Goal: Task Accomplishment & Management: Manage account settings

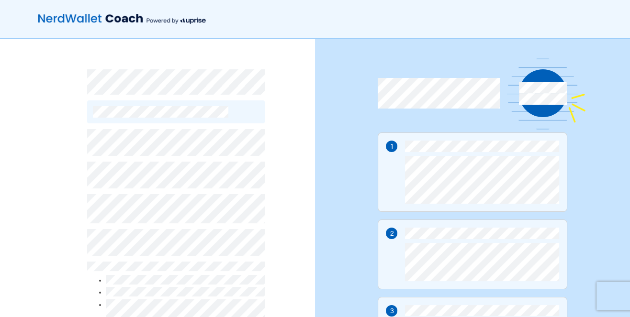
click at [274, 183] on div "By continuing, you accept NerdWallet’s Terms of Use and Privacy Policy and Upri…" at bounding box center [157, 243] width 315 height 408
click at [65, 163] on div "By continuing, you accept NerdWallet’s Terms of Use and Privacy Policy and Upri…" at bounding box center [157, 243] width 315 height 408
click at [48, 217] on div "By continuing, you accept NerdWallet’s Terms of Use and Privacy Policy and Upri…" at bounding box center [157, 243] width 315 height 408
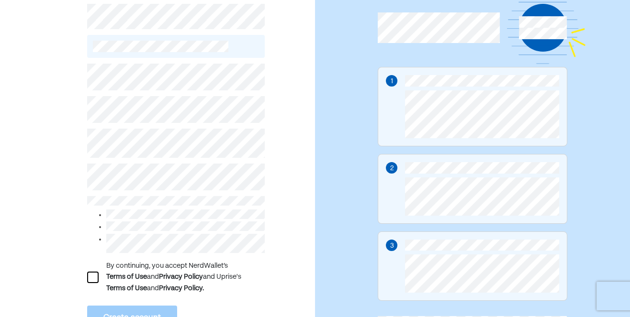
scroll to position [99, 0]
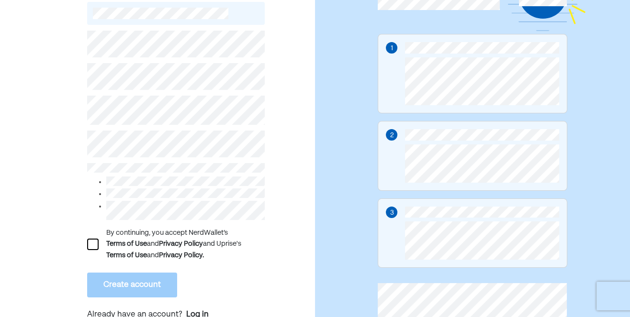
click at [91, 242] on div at bounding box center [92, 244] width 11 height 11
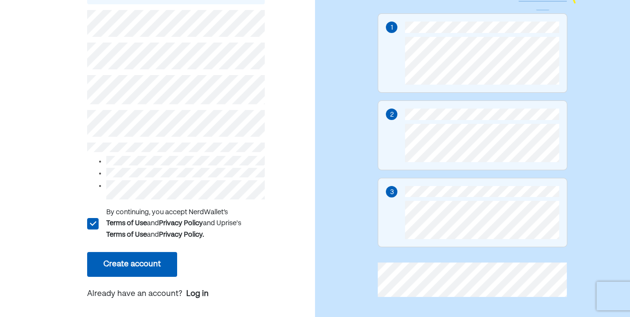
scroll to position [128, 0]
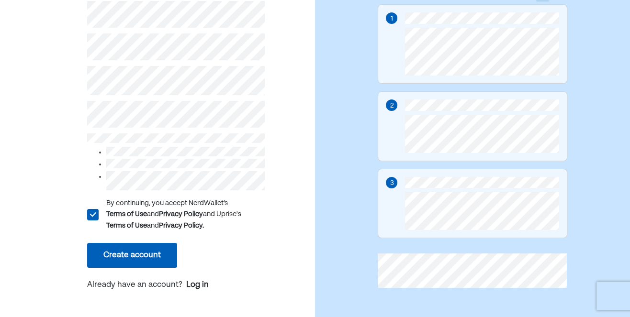
click at [115, 255] on button "Create account" at bounding box center [132, 255] width 90 height 25
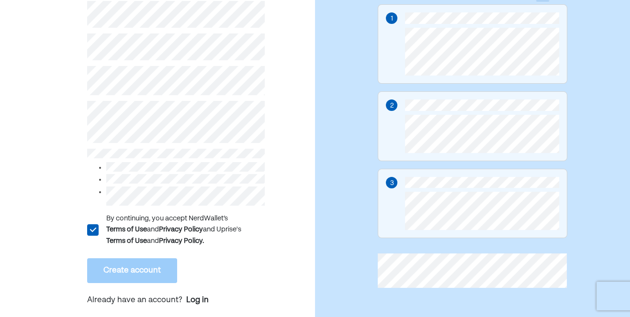
click at [79, 117] on div "L By continuing, you accept NerdWallet’s Terms of Use and Privacy Policy and Up…" at bounding box center [157, 114] width 315 height 408
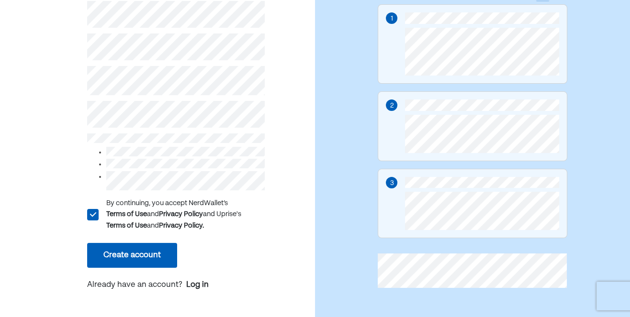
click at [123, 255] on button "Create account" at bounding box center [132, 255] width 90 height 25
click at [153, 249] on button "Create account" at bounding box center [132, 255] width 90 height 25
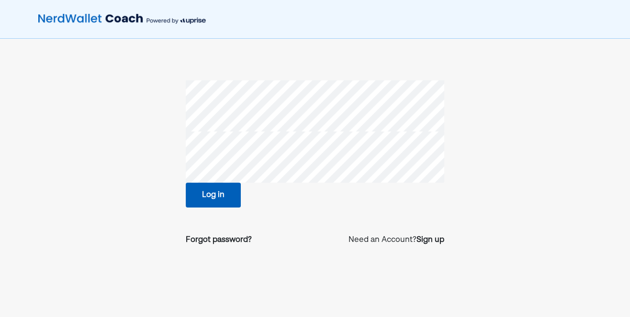
click at [216, 195] on button "Log in" at bounding box center [213, 195] width 55 height 25
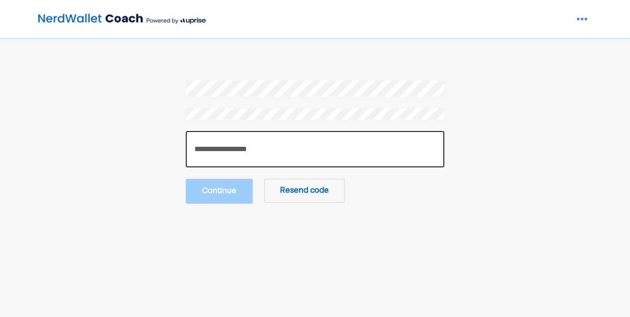
click at [263, 146] on input "number" at bounding box center [315, 149] width 259 height 36
type input "******"
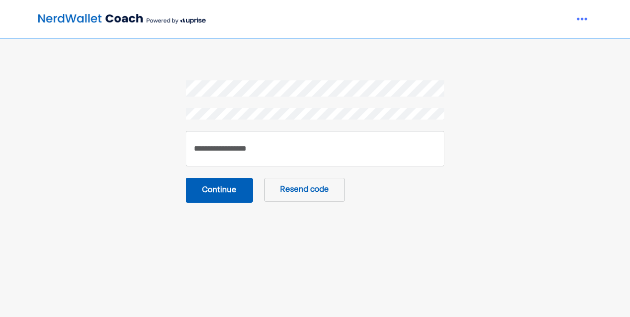
click at [227, 193] on button "Continue" at bounding box center [219, 190] width 67 height 25
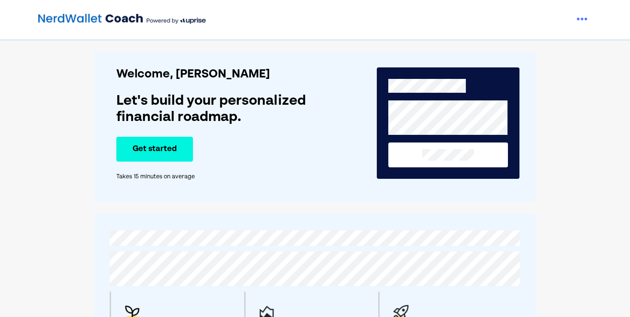
click at [127, 150] on button "Get started" at bounding box center [154, 149] width 77 height 25
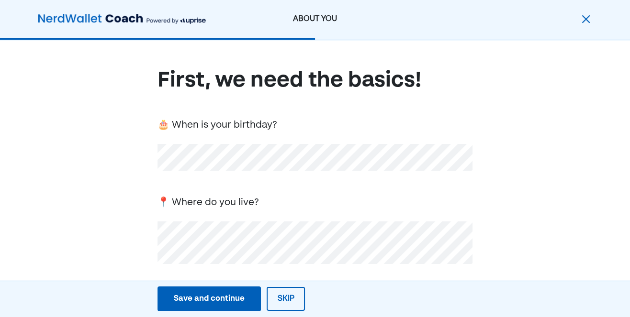
click at [121, 201] on div "First, we need the basics! 🎂 When is your birthday? 📍 Where do you live? 💕 Are …" at bounding box center [315, 312] width 630 height 544
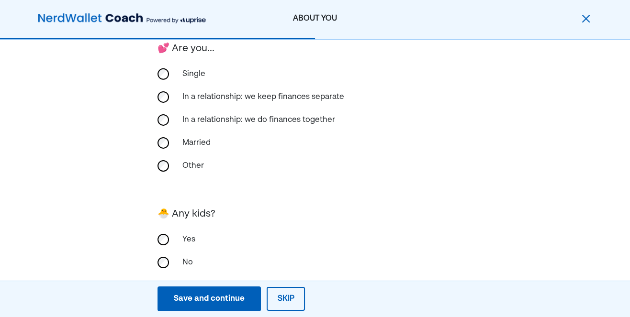
scroll to position [266, 0]
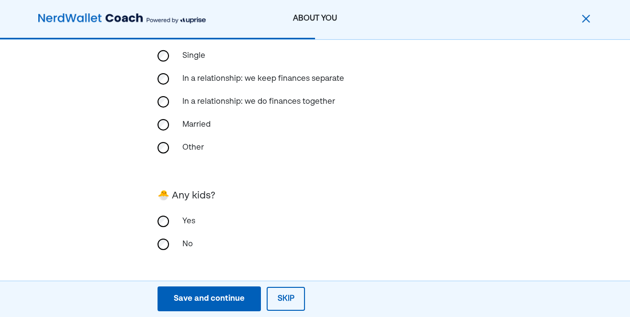
click at [219, 303] on div "Save and continue" at bounding box center [209, 299] width 71 height 11
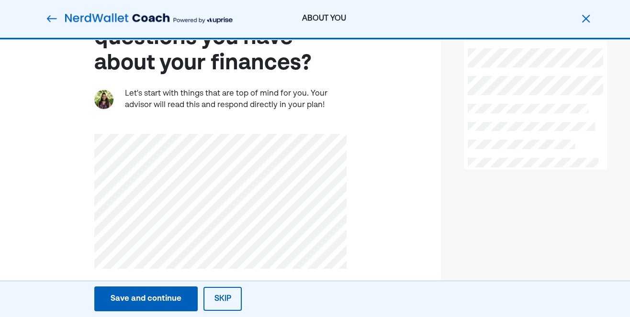
scroll to position [76, 0]
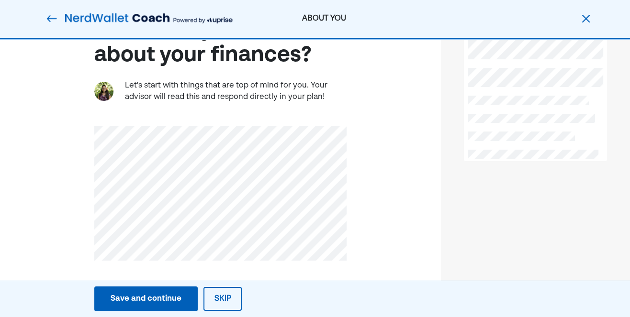
click at [142, 303] on div "Save and continue" at bounding box center [146, 299] width 71 height 11
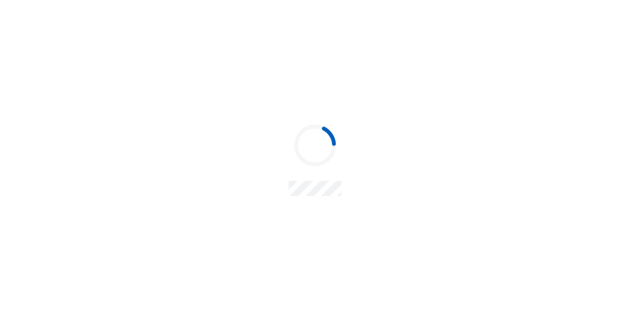
scroll to position [0, 0]
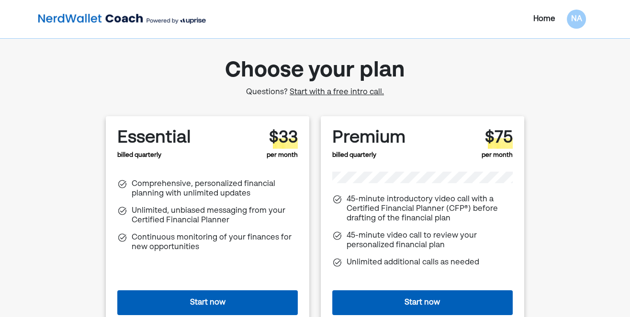
scroll to position [49, 0]
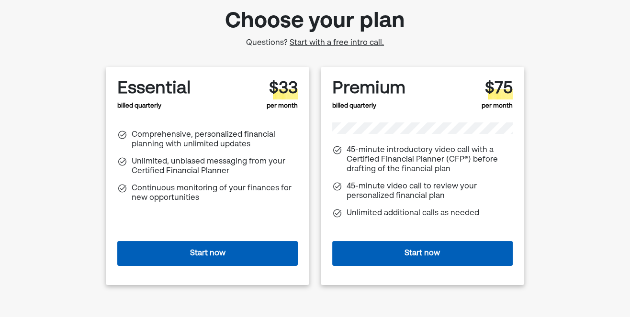
click at [353, 43] on span "Start with a free intro call." at bounding box center [337, 43] width 94 height 8
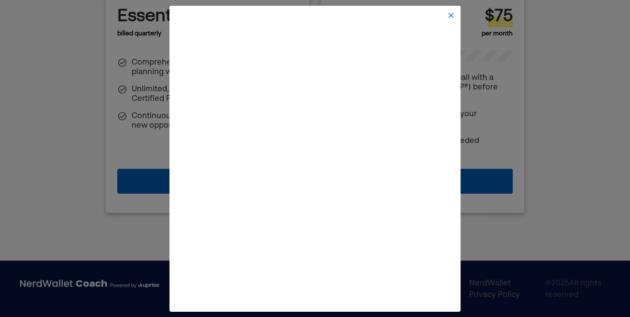
scroll to position [0, 0]
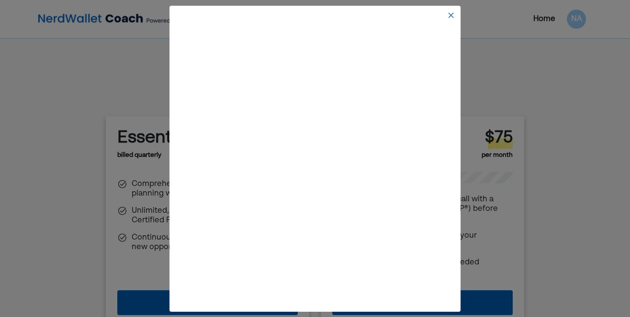
click at [448, 18] on img at bounding box center [451, 15] width 8 height 8
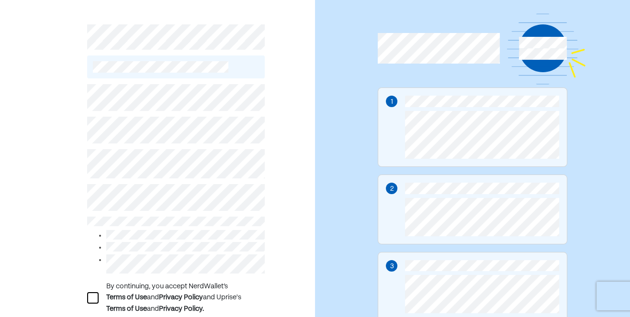
scroll to position [30, 0]
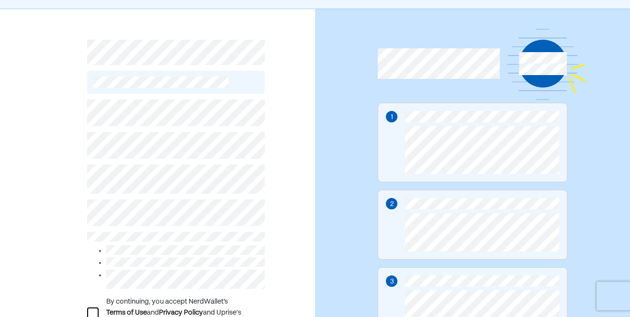
click at [292, 141] on div "By continuing, you accept NerdWallet’s Terms of Use and Privacy Policy and Upri…" at bounding box center [157, 213] width 315 height 408
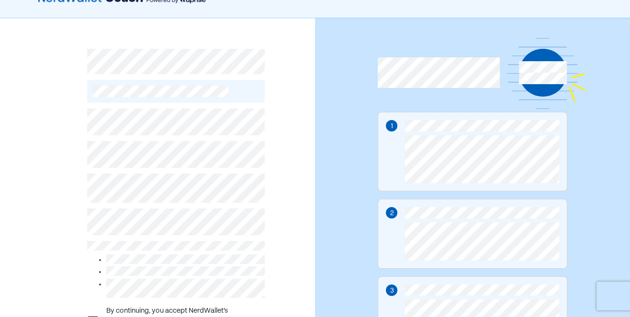
scroll to position [0, 0]
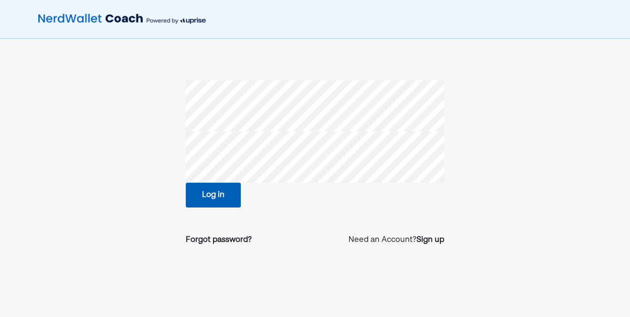
click at [223, 197] on button "Log in" at bounding box center [213, 195] width 55 height 25
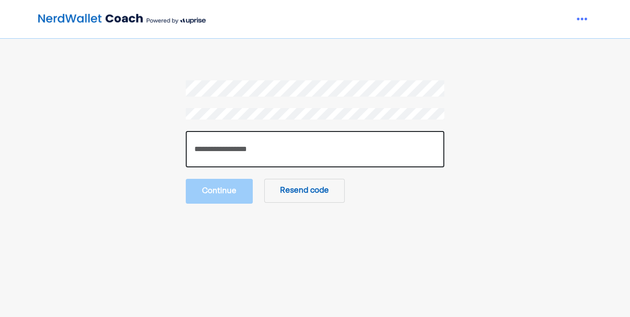
click at [233, 155] on input "number" at bounding box center [315, 149] width 259 height 36
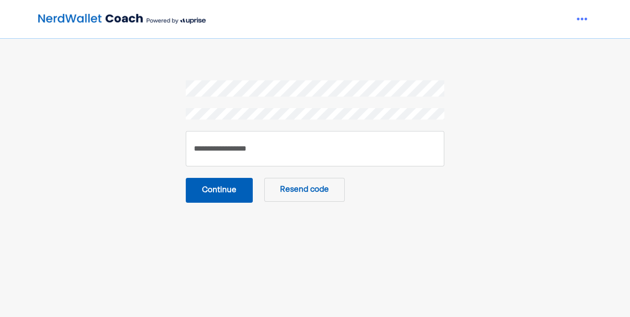
click at [225, 185] on button "Continue" at bounding box center [219, 190] width 67 height 25
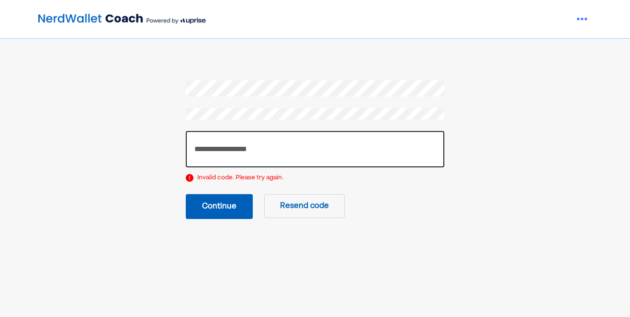
click at [214, 150] on input "******" at bounding box center [315, 149] width 259 height 36
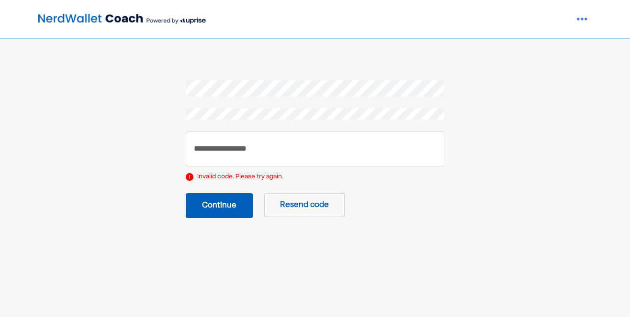
click at [226, 199] on button "Continue" at bounding box center [219, 205] width 67 height 25
click at [291, 209] on button "Resend code" at bounding box center [304, 205] width 80 height 24
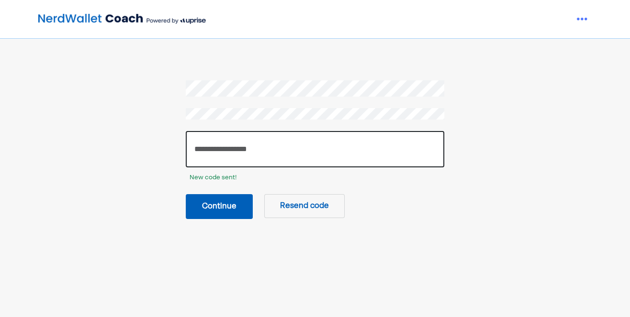
click at [262, 149] on input "******" at bounding box center [315, 149] width 259 height 36
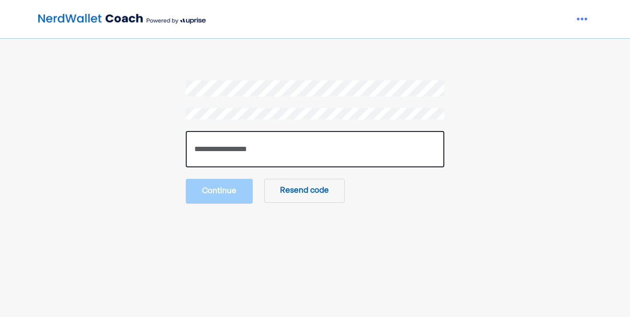
type input "*"
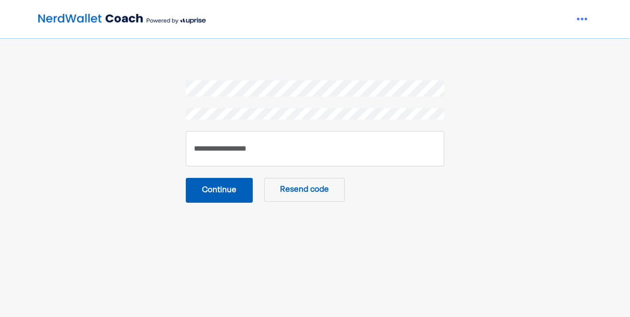
click at [227, 187] on button "Continue" at bounding box center [219, 190] width 67 height 25
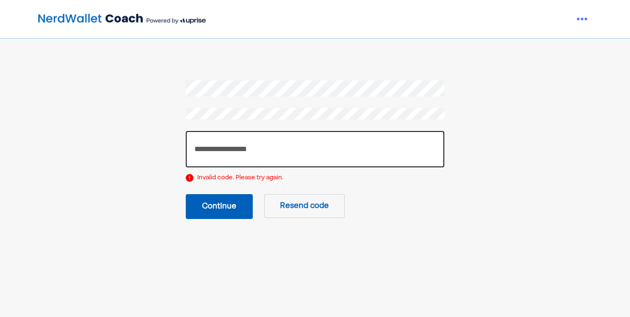
click at [227, 150] on input "******" at bounding box center [315, 149] width 259 height 36
type input "******"
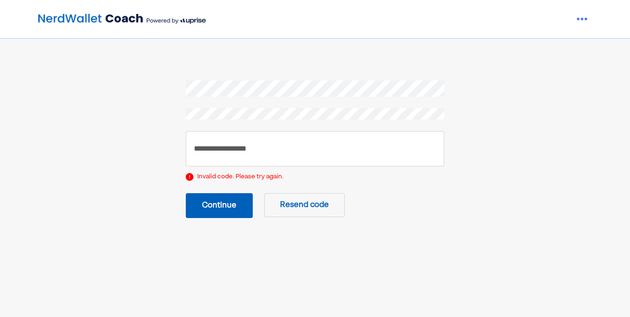
click at [233, 210] on button "Continue" at bounding box center [219, 205] width 67 height 25
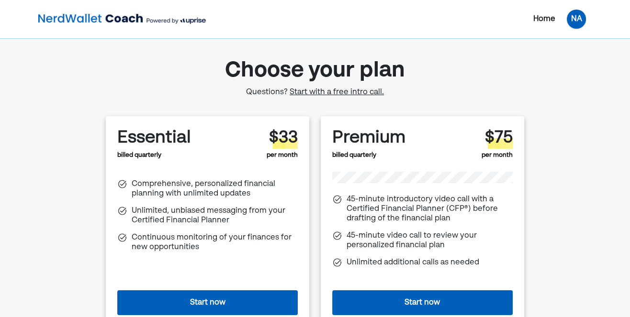
click at [575, 20] on div "NA" at bounding box center [576, 19] width 19 height 19
click at [493, 52] on div "Home NA Settings Log out Choose your plan Questions? Start with a free intro ca…" at bounding box center [315, 191] width 630 height 383
click at [572, 102] on div "Home NA Settings Log out Choose your plan Questions? Start with a free intro ca…" at bounding box center [315, 191] width 630 height 383
click at [533, 14] on div "Home" at bounding box center [544, 18] width 22 height 11
click at [578, 23] on div "NA" at bounding box center [576, 19] width 19 height 19
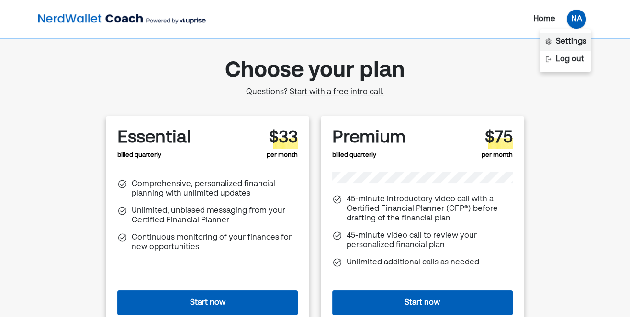
click at [574, 39] on div "Settings" at bounding box center [571, 41] width 31 height 11
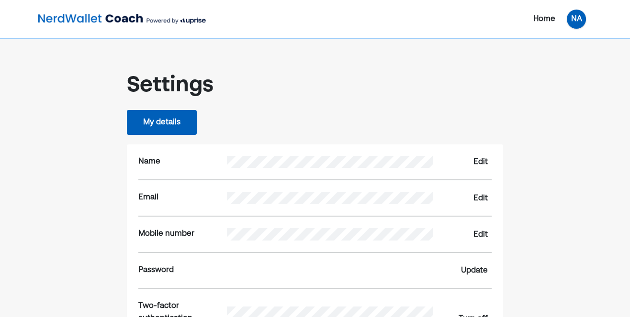
click at [577, 22] on div "NA" at bounding box center [576, 19] width 19 height 19
click at [571, 63] on div "Log out" at bounding box center [570, 59] width 28 height 11
